Goal: Task Accomplishment & Management: Complete application form

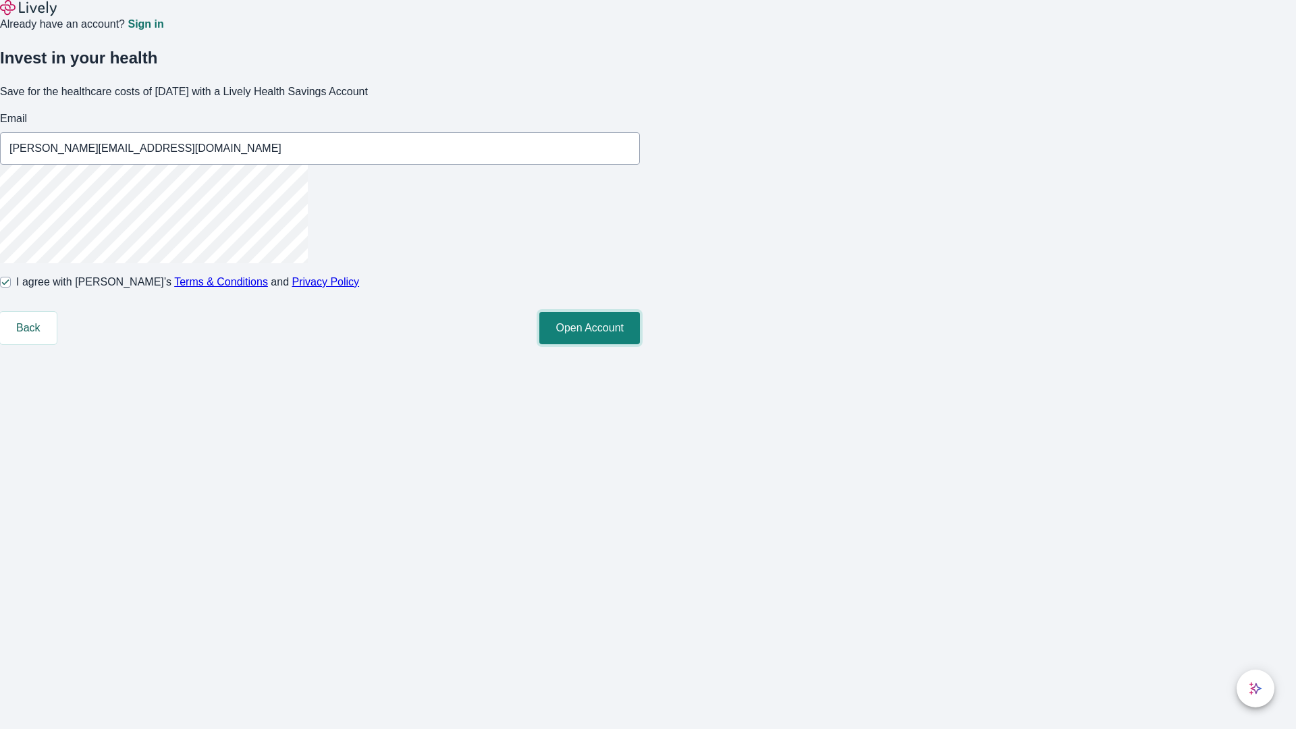
click at [640, 344] on button "Open Account" at bounding box center [590, 328] width 101 height 32
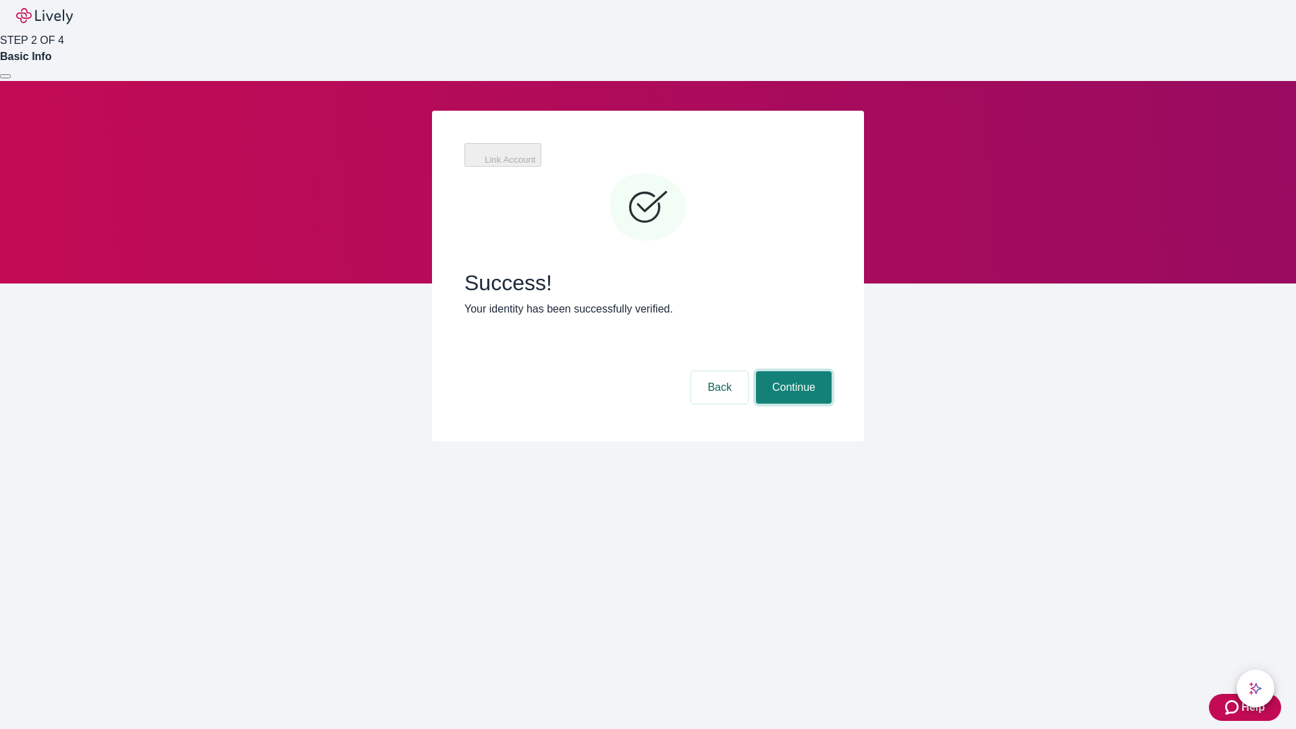
click at [792, 371] on button "Continue" at bounding box center [794, 387] width 76 height 32
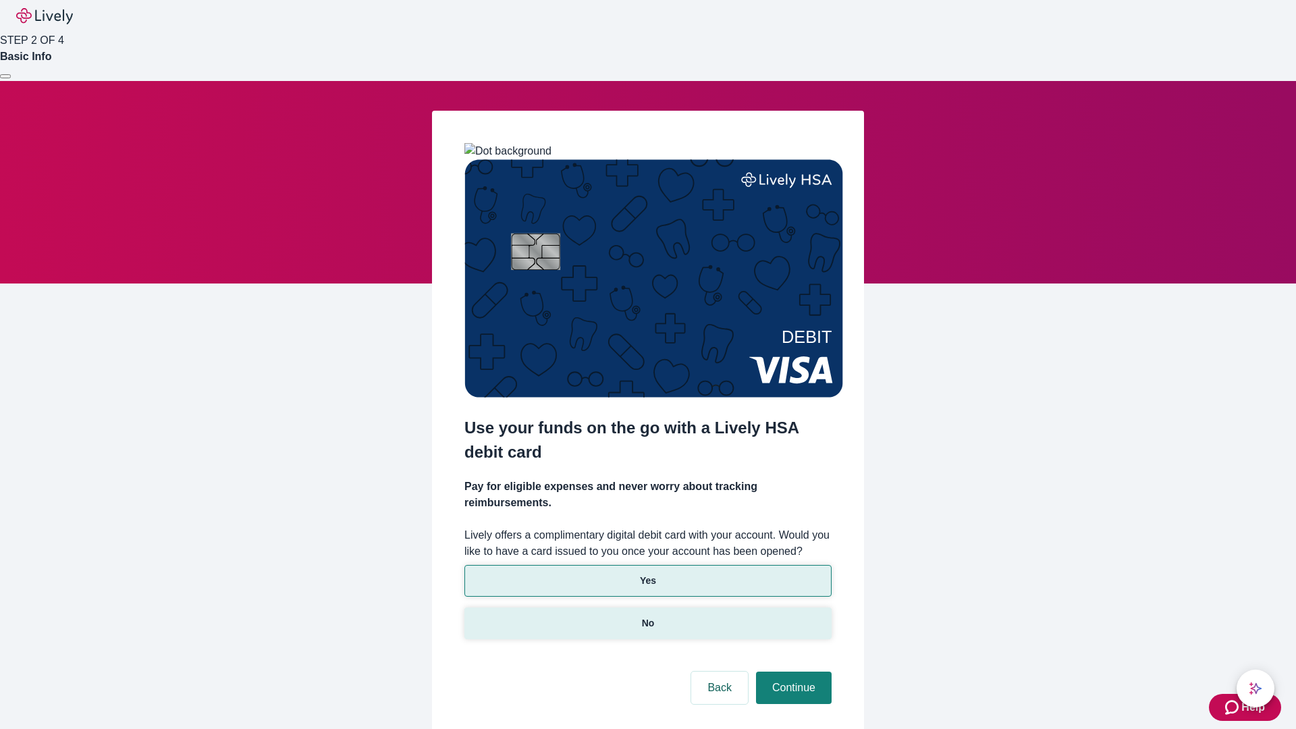
click at [648, 616] on p "No" at bounding box center [648, 623] width 13 height 14
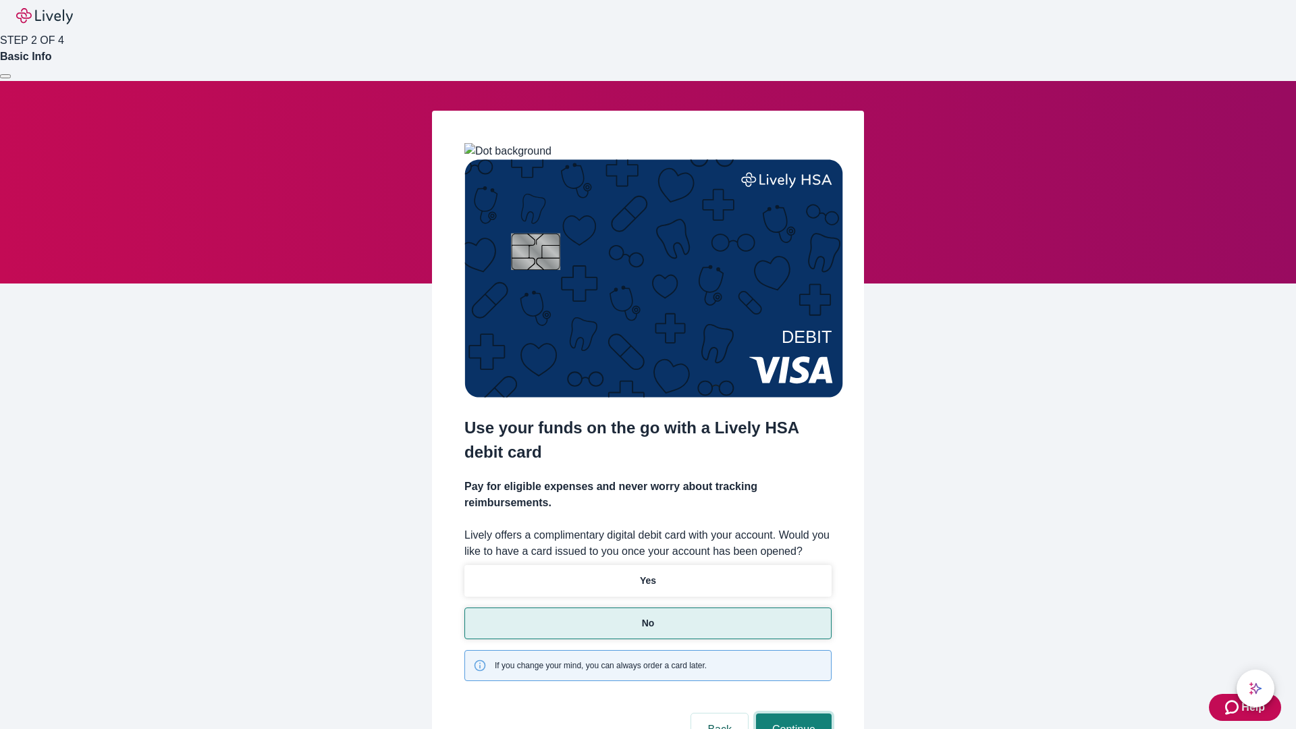
click at [792, 714] on button "Continue" at bounding box center [794, 730] width 76 height 32
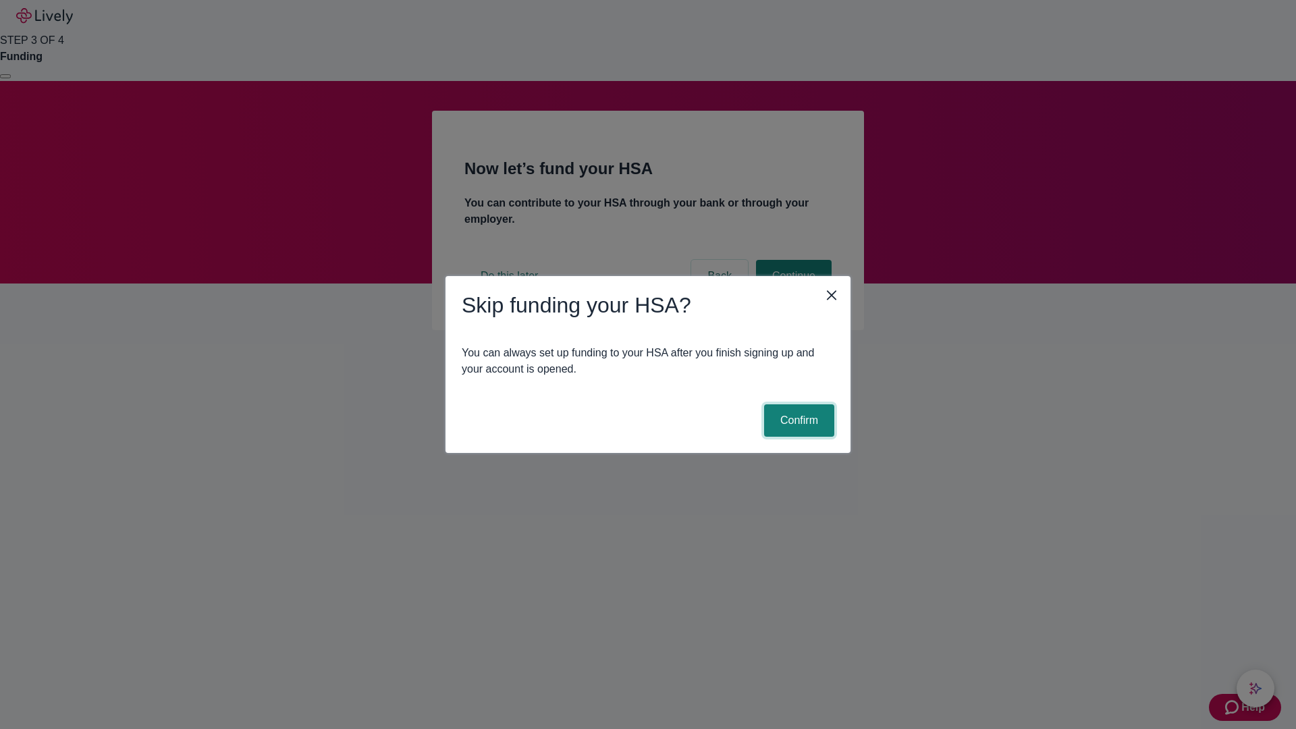
click at [797, 421] on button "Confirm" at bounding box center [799, 420] width 70 height 32
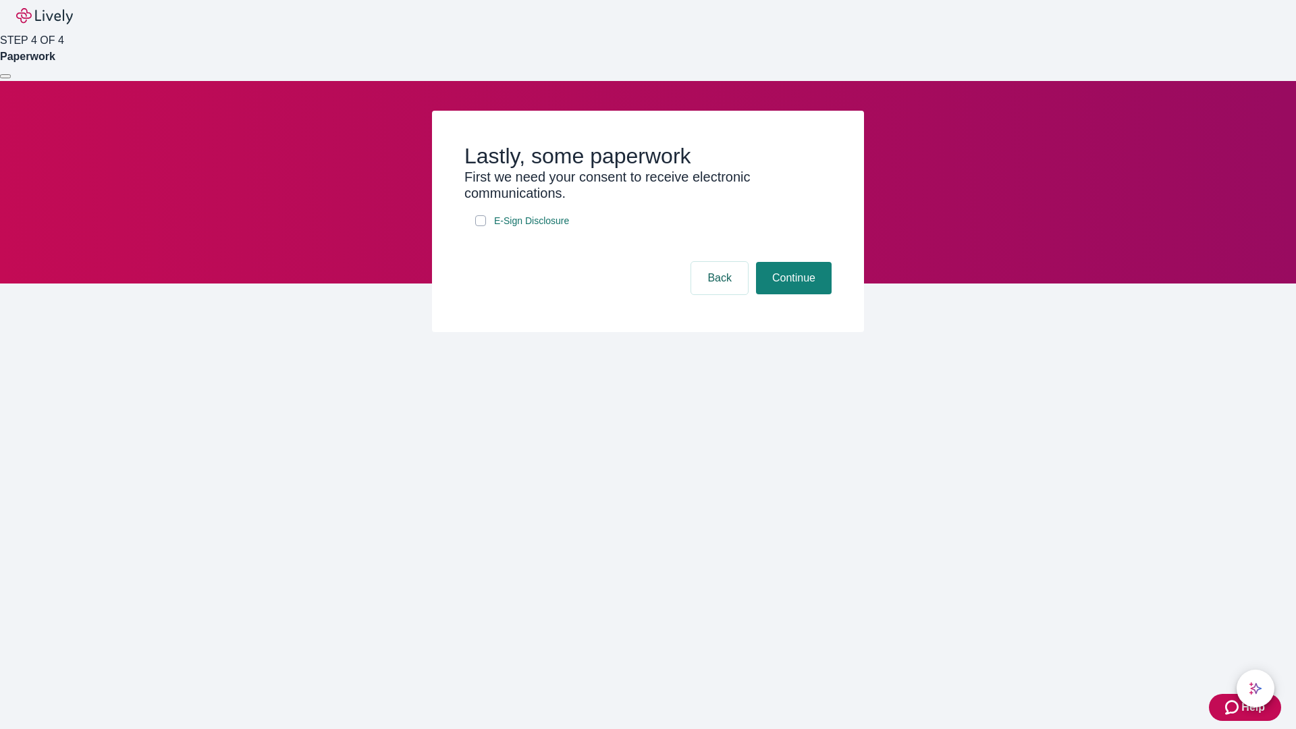
click at [481, 226] on input "E-Sign Disclosure" at bounding box center [480, 220] width 11 height 11
checkbox input "true"
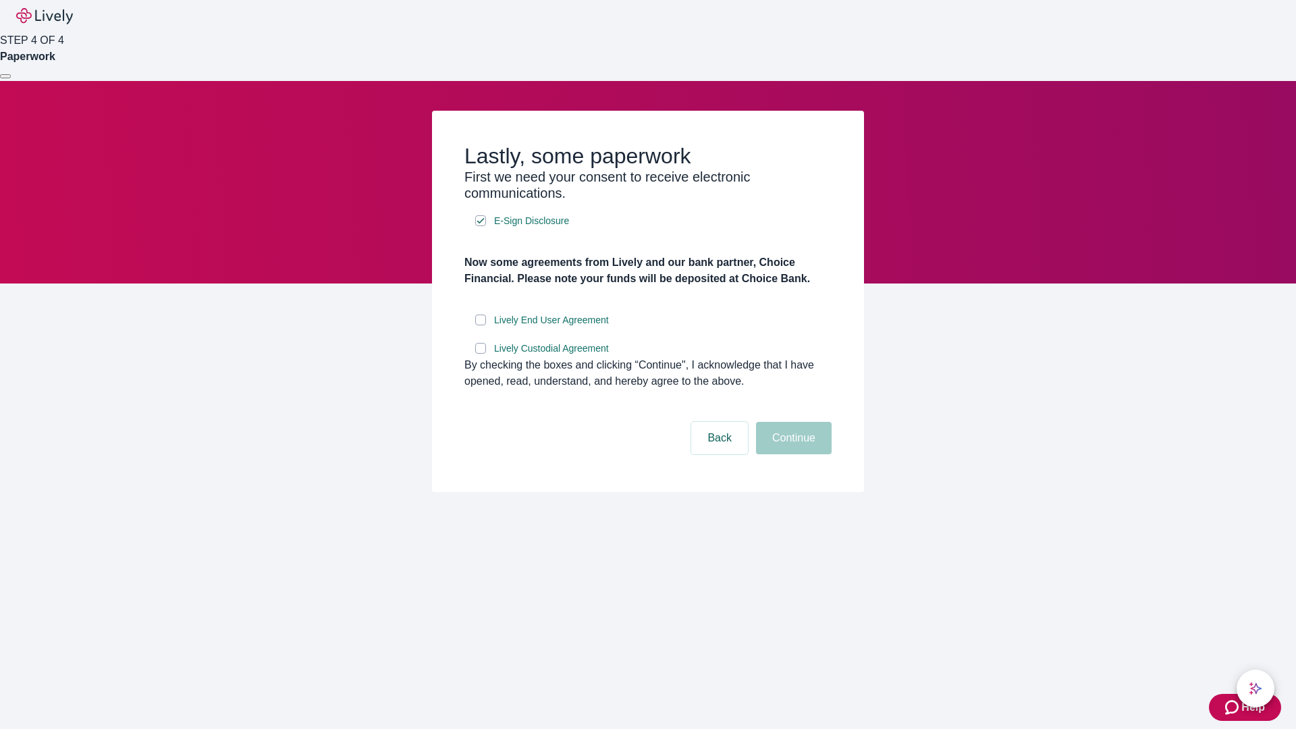
click at [481, 325] on input "Lively End User Agreement" at bounding box center [480, 320] width 11 height 11
checkbox input "true"
click at [481, 354] on input "Lively Custodial Agreement" at bounding box center [480, 348] width 11 height 11
checkbox input "true"
click at [792, 454] on button "Continue" at bounding box center [794, 438] width 76 height 32
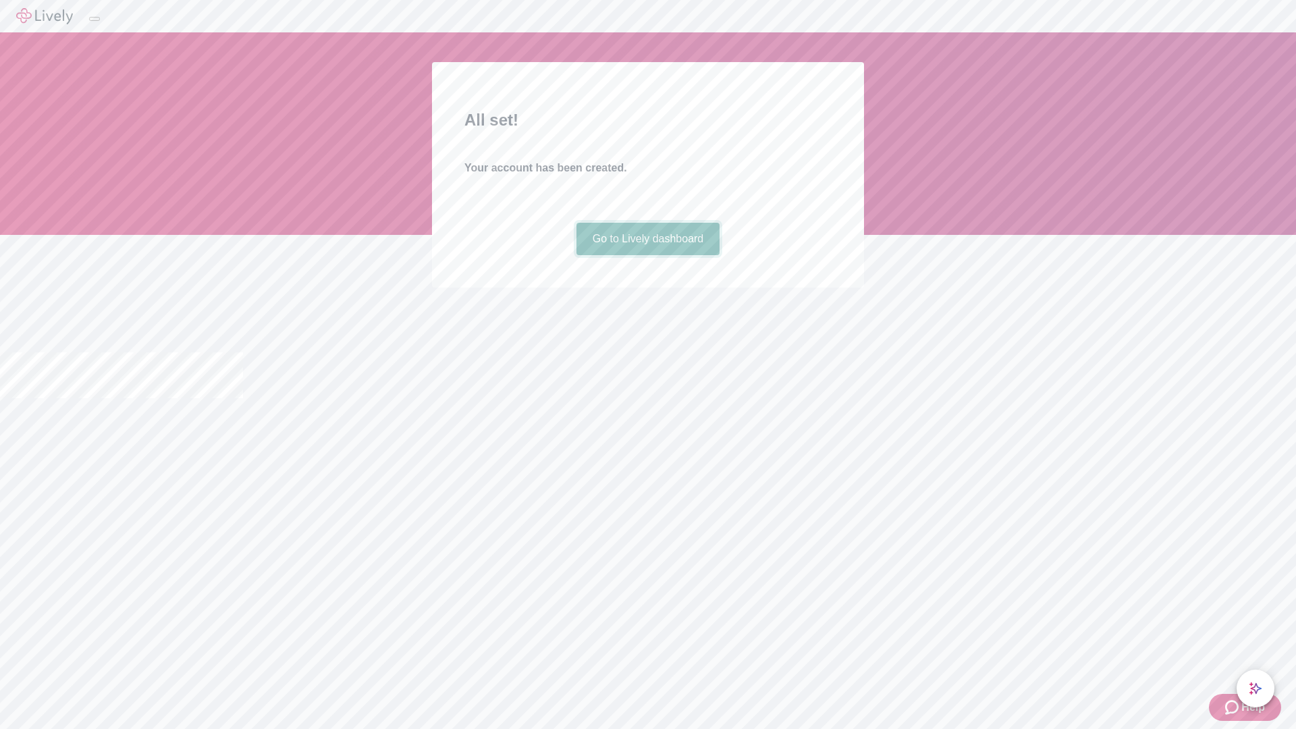
click at [648, 255] on link "Go to Lively dashboard" at bounding box center [649, 239] width 144 height 32
